Goal: Task Accomplishment & Management: Complete application form

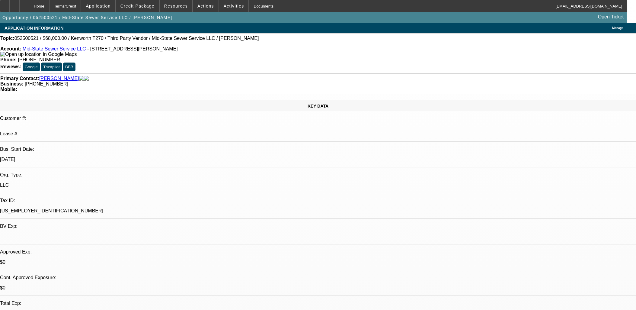
select select "0"
select select "2"
select select "0.1"
select select "4"
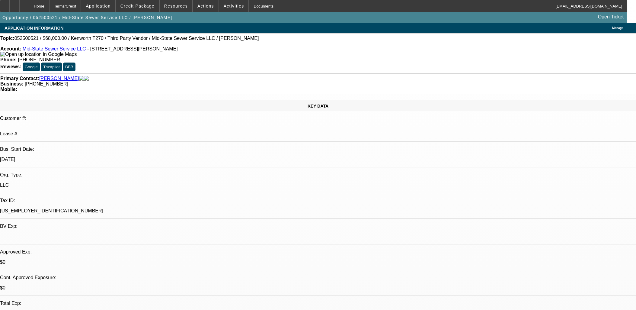
select select "0"
select select "2"
select select "0.1"
select select "4"
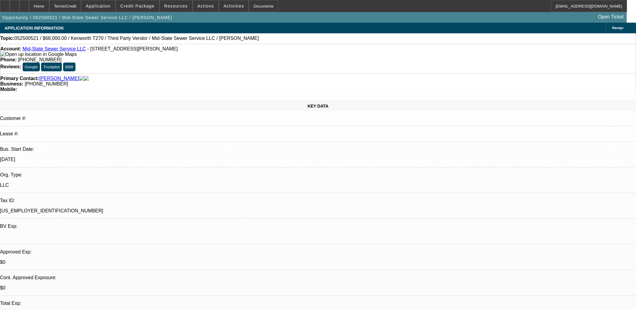
select select "0"
select select "2"
select select "0.1"
select select "4"
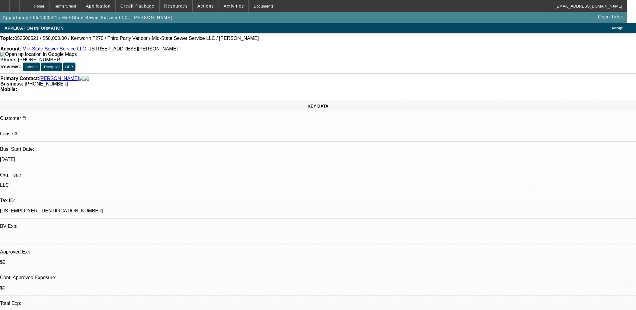
select select "0"
select select "2"
select select "0"
select select "6"
